Goal: Check status: Check status

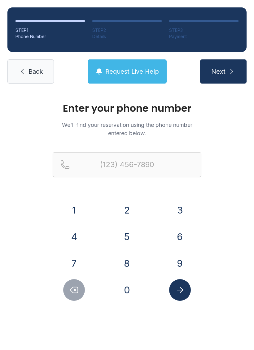
click at [182, 208] on button "3" at bounding box center [180, 210] width 22 height 22
click at [127, 264] on button "8" at bounding box center [127, 263] width 22 height 22
click at [181, 235] on button "6" at bounding box center [180, 237] width 22 height 22
click at [186, 203] on button "3" at bounding box center [180, 210] width 22 height 22
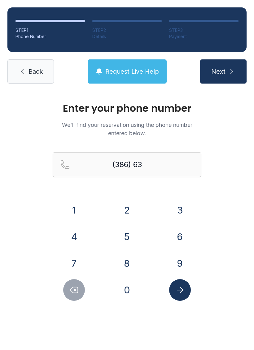
click at [73, 211] on button "1" at bounding box center [74, 210] width 22 height 22
click at [122, 239] on button "5" at bounding box center [127, 237] width 22 height 22
click at [184, 238] on button "6" at bounding box center [180, 237] width 22 height 22
click at [177, 236] on button "6" at bounding box center [180, 237] width 22 height 22
click at [78, 266] on button "7" at bounding box center [74, 263] width 22 height 22
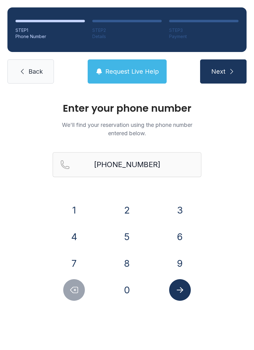
click at [178, 292] on icon "Submit lookup form" at bounding box center [179, 289] width 9 height 9
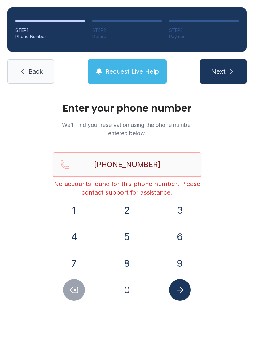
click at [167, 162] on input "[PHONE_NUMBER]" at bounding box center [127, 164] width 148 height 25
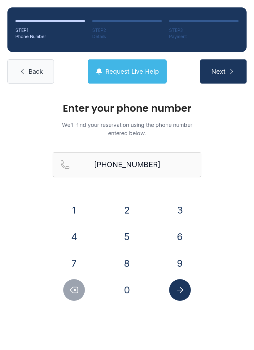
click at [224, 75] on span "Next" at bounding box center [218, 71] width 14 height 9
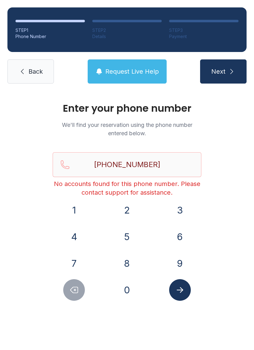
click at [74, 292] on icon "Delete number" at bounding box center [73, 289] width 9 height 9
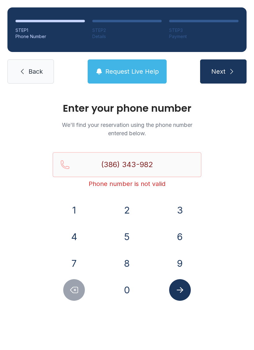
click at [74, 288] on icon "Delete number" at bounding box center [73, 289] width 9 height 9
type input "(386) 343-9"
click at [37, 66] on link "Back" at bounding box center [30, 71] width 46 height 24
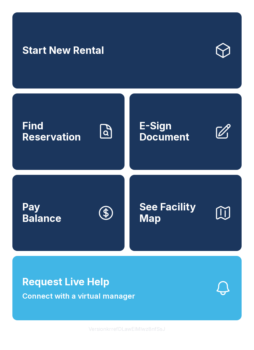
click at [217, 297] on icon "button" at bounding box center [222, 287] width 17 height 17
